Goal: Transaction & Acquisition: Download file/media

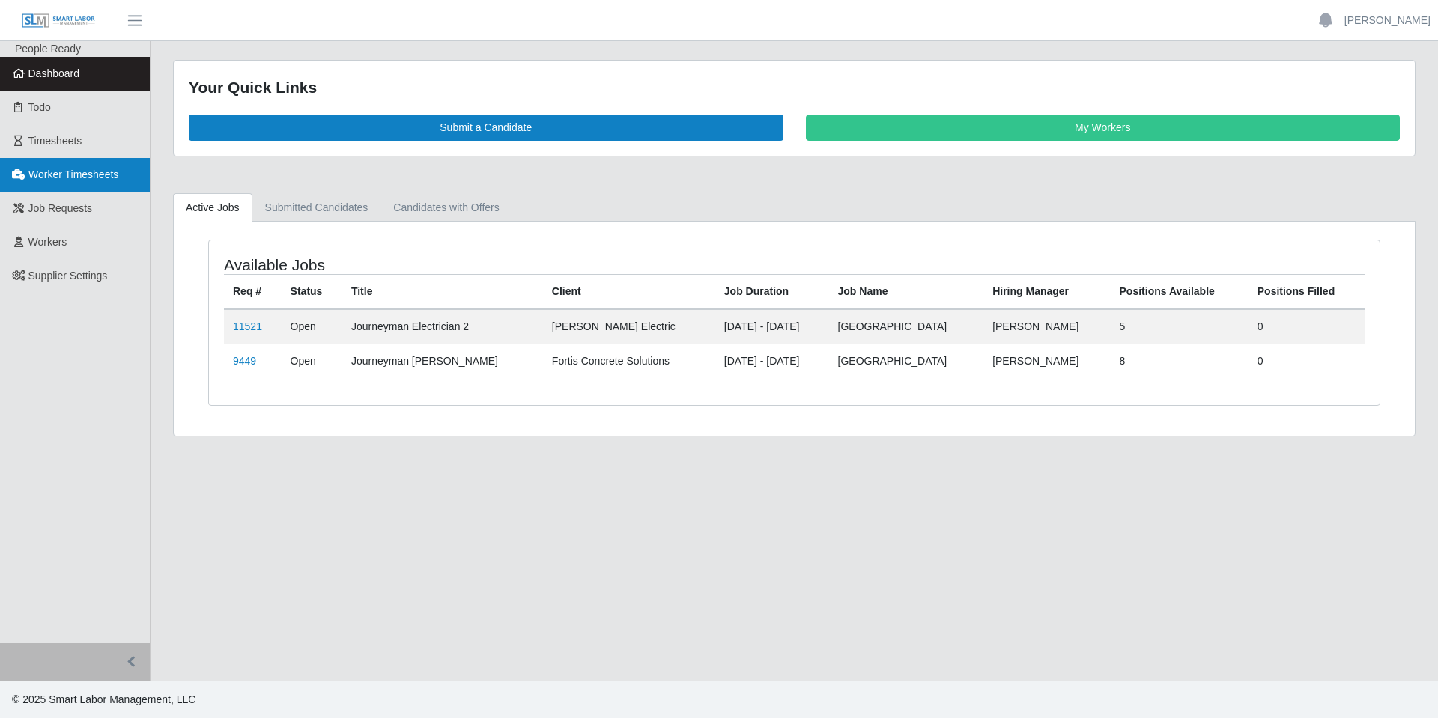
click at [86, 177] on span "Worker Timesheets" at bounding box center [73, 175] width 90 height 12
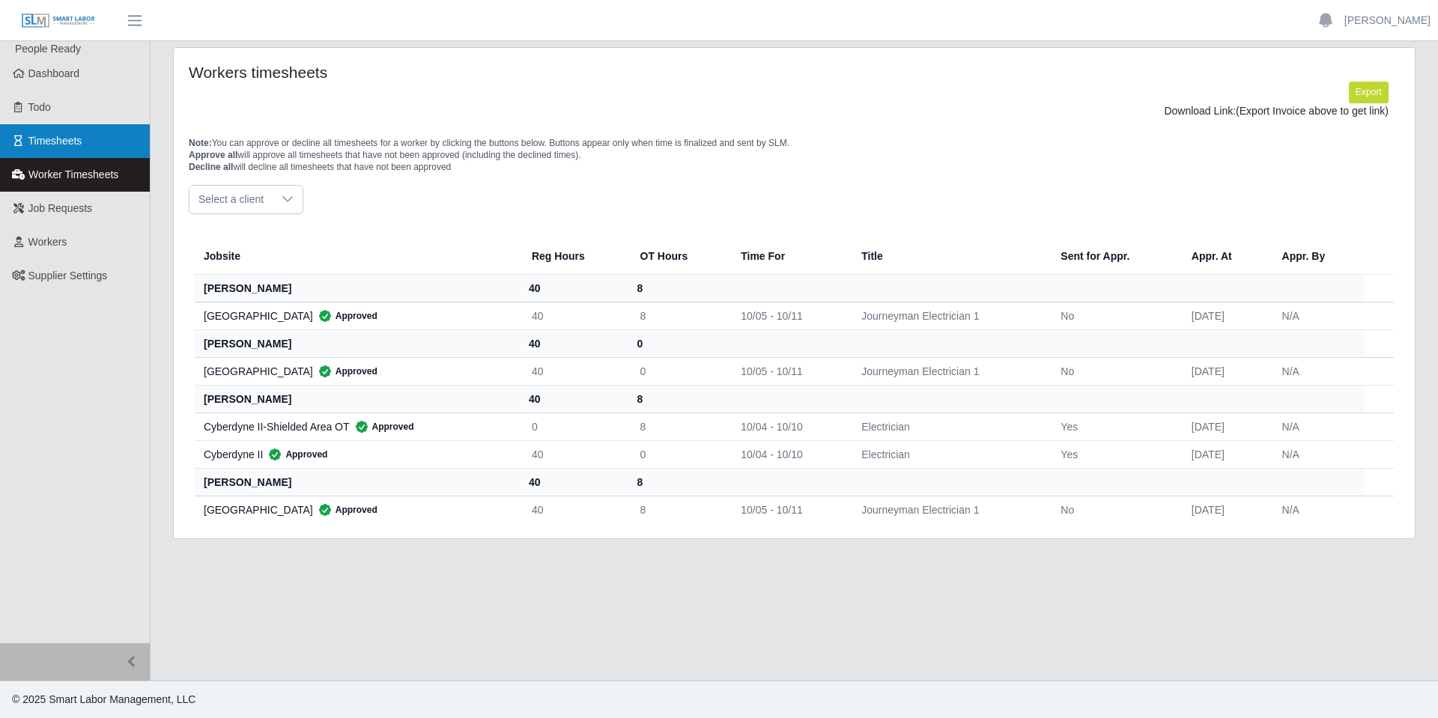
click at [73, 140] on span "Timesheets" at bounding box center [55, 141] width 54 height 12
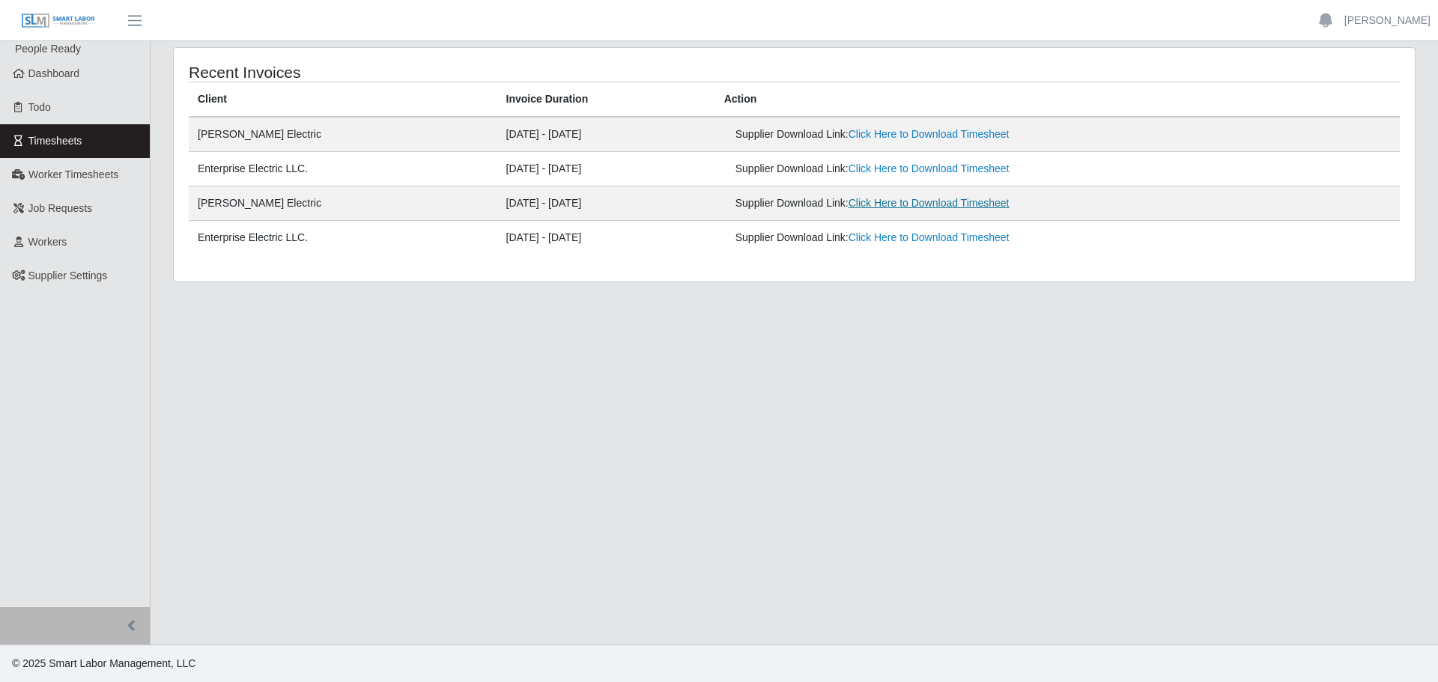
click at [891, 204] on link "Click Here to Download Timesheet" at bounding box center [929, 203] width 161 height 12
click at [879, 135] on link "Click Here to Download Timesheet" at bounding box center [929, 134] width 161 height 12
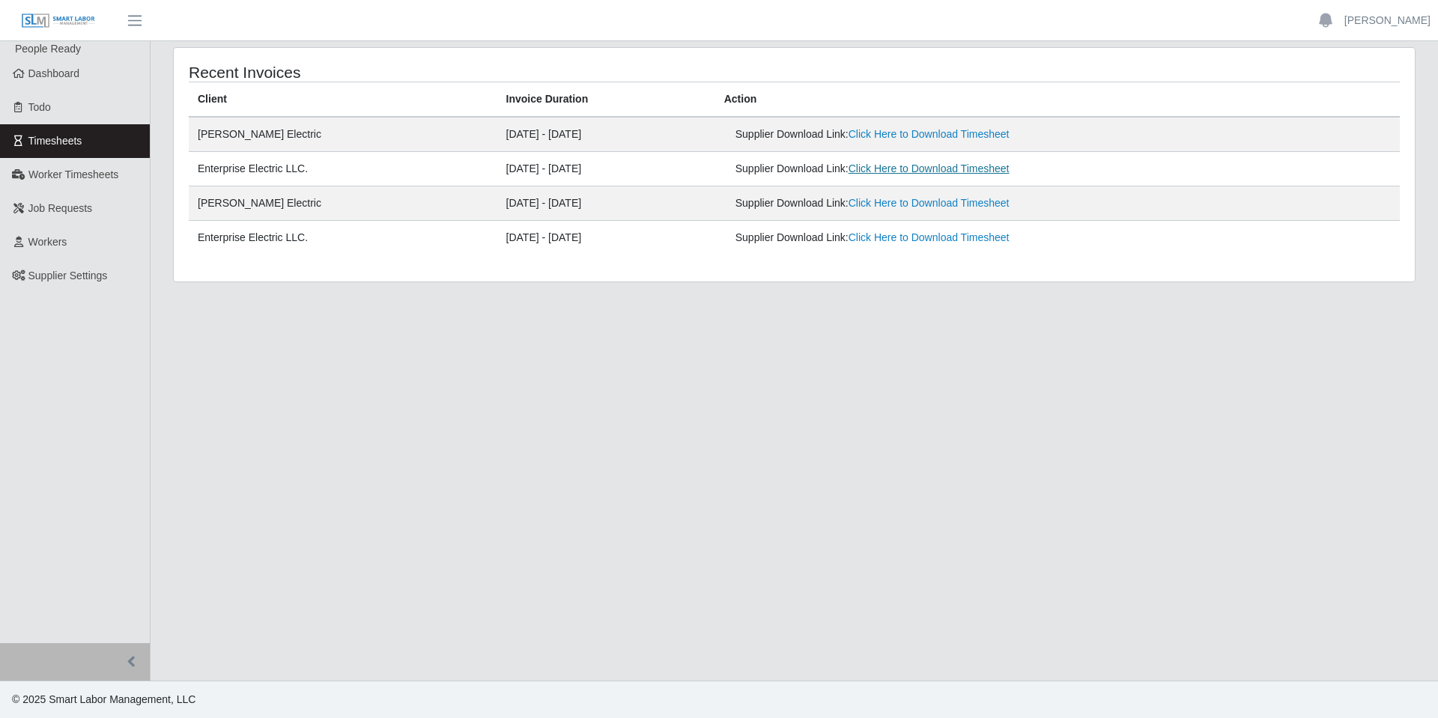
click at [900, 172] on link "Click Here to Download Timesheet" at bounding box center [929, 169] width 161 height 12
click at [1404, 23] on link "[PERSON_NAME]" at bounding box center [1387, 21] width 86 height 16
click at [1383, 105] on link "Logout" at bounding box center [1370, 103] width 135 height 31
